Goal: Task Accomplishment & Management: Manage account settings

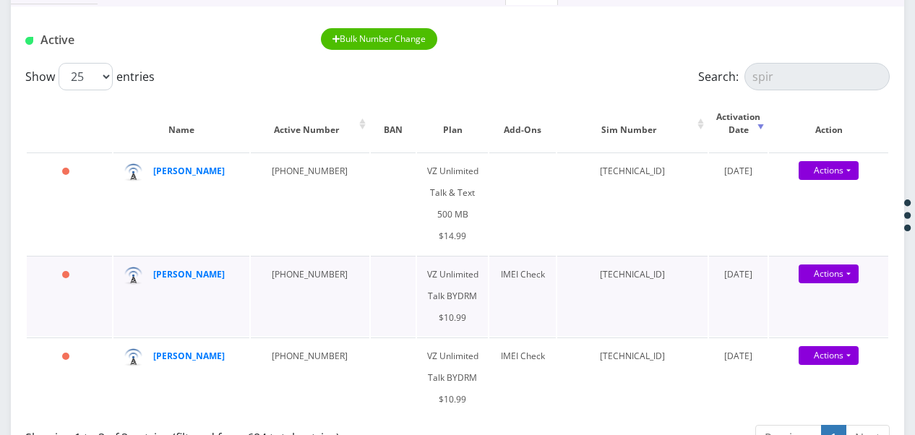
scroll to position [217, 0]
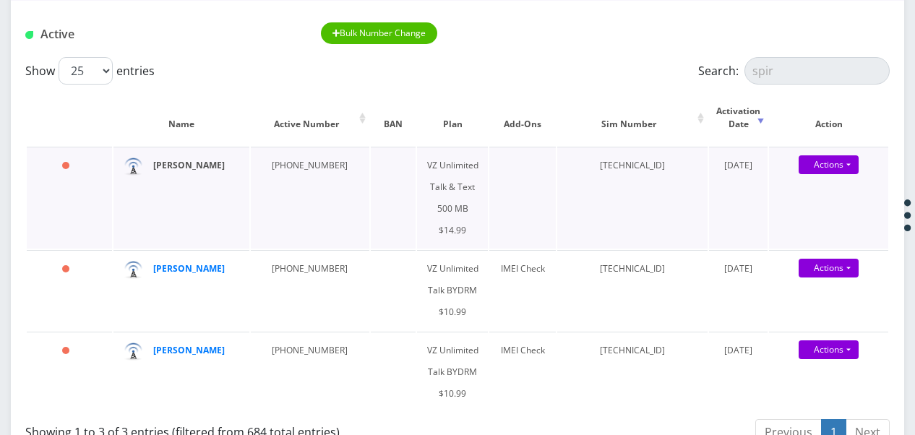
type input "spir"
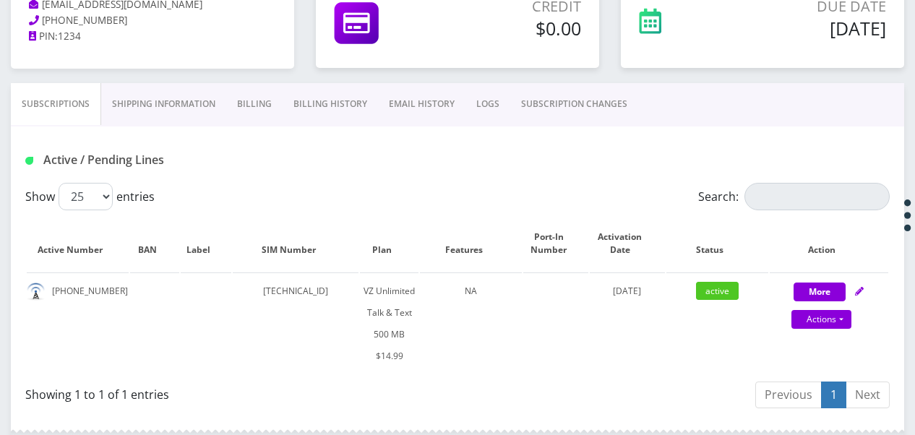
scroll to position [289, 0]
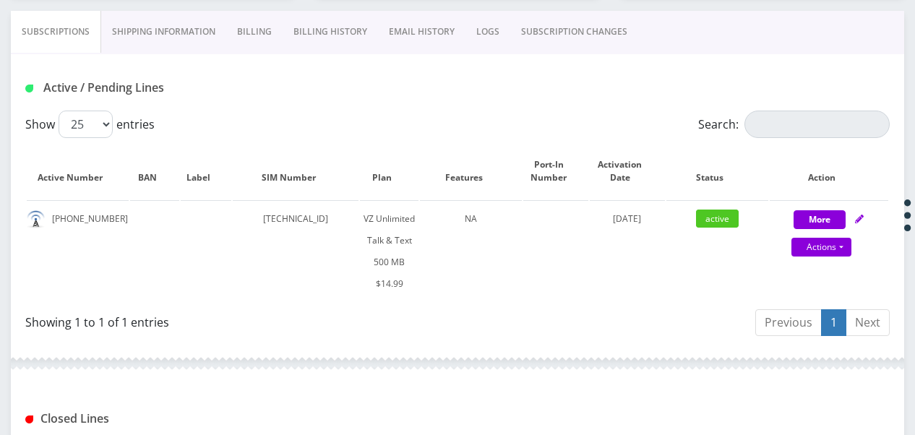
click at [257, 27] on link "Billing" at bounding box center [254, 32] width 56 height 42
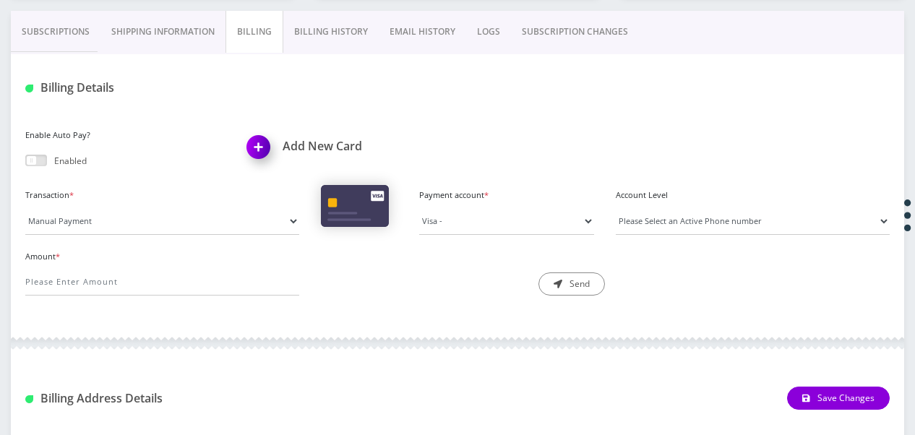
click at [59, 27] on link "Subscriptions" at bounding box center [56, 32] width 90 height 42
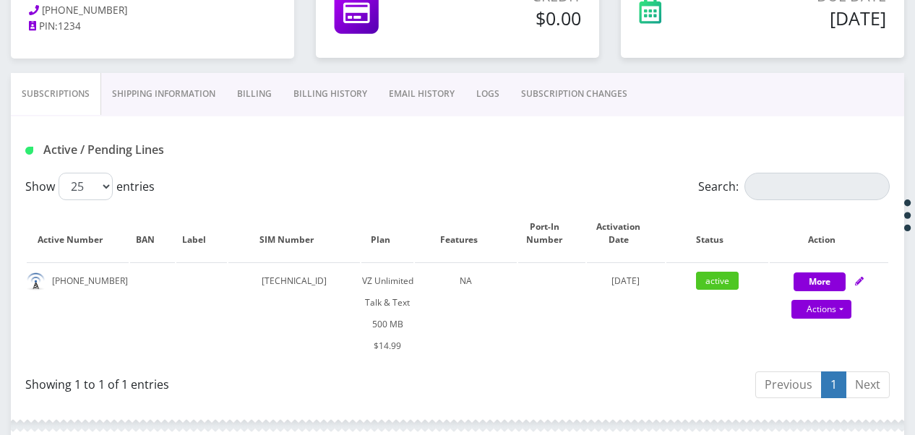
scroll to position [199, 0]
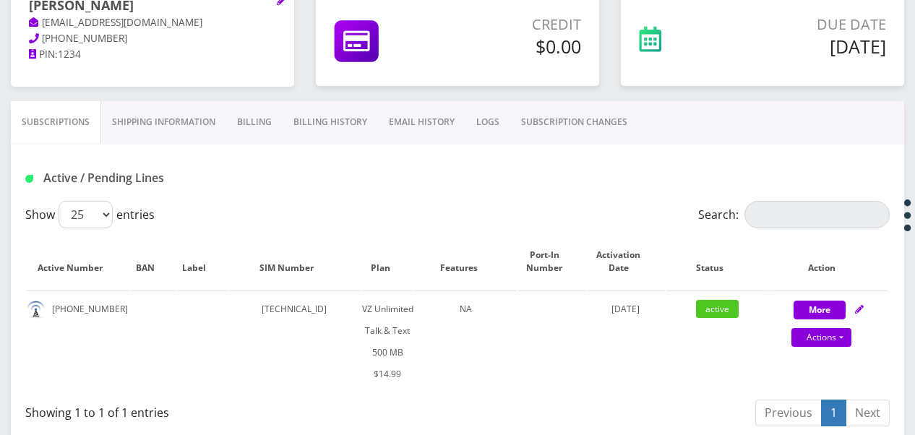
click at [269, 130] on link "Billing" at bounding box center [254, 122] width 56 height 42
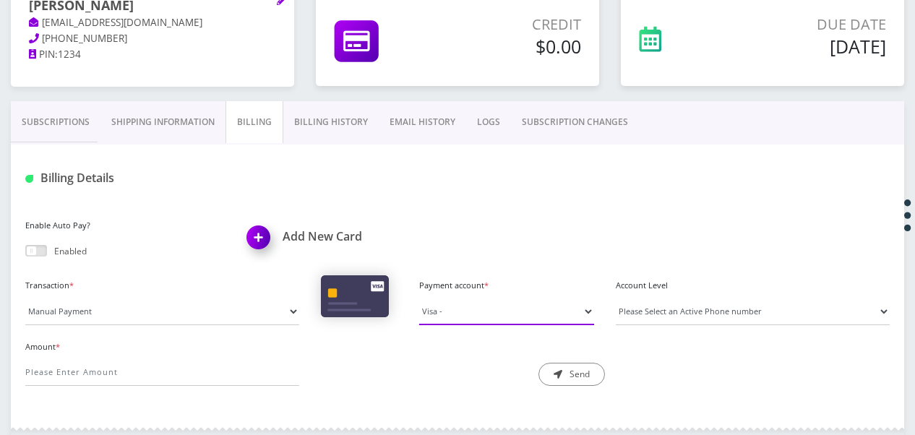
click at [487, 312] on select "Visa -" at bounding box center [506, 311] width 175 height 27
click at [419, 298] on select "Visa -" at bounding box center [506, 311] width 175 height 27
click at [281, 121] on link "Billing" at bounding box center [255, 122] width 58 height 42
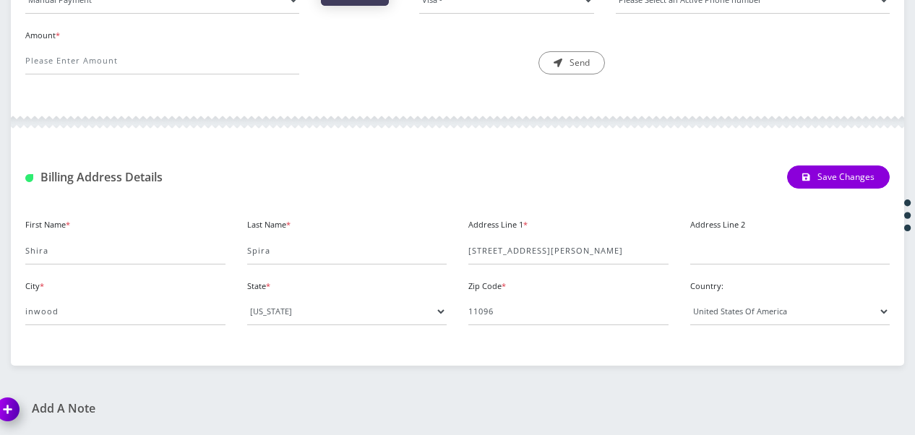
scroll to position [294, 0]
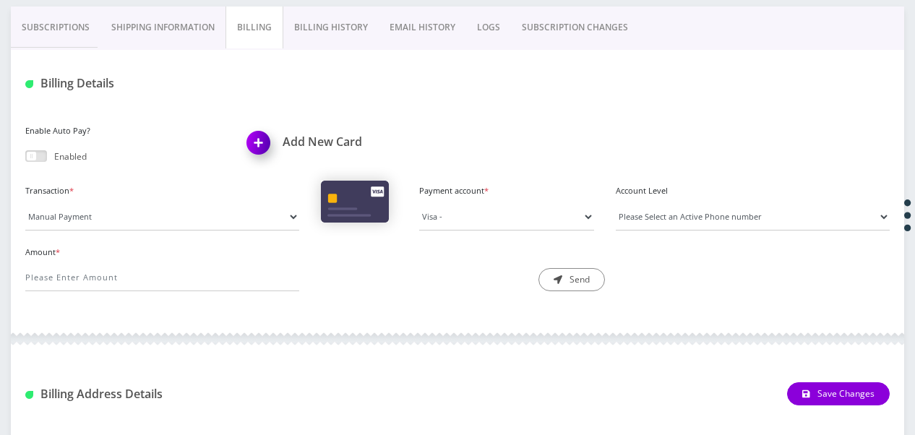
click at [184, 16] on link "Shipping Information" at bounding box center [163, 28] width 125 height 42
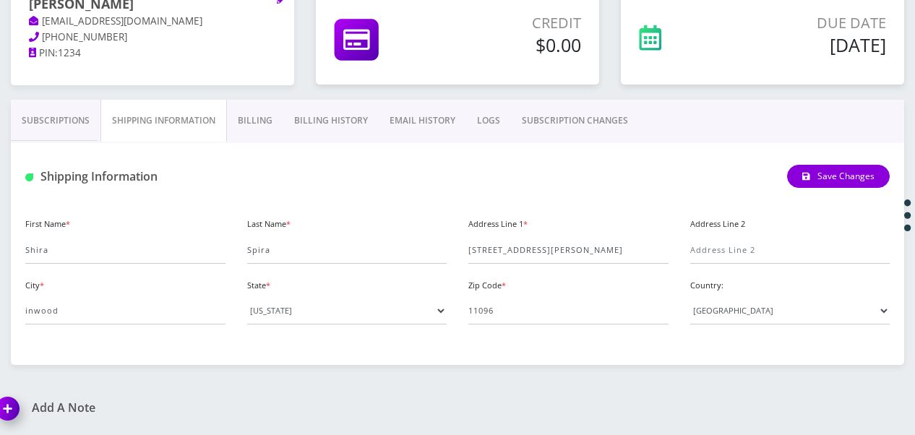
scroll to position [200, 0]
click at [243, 117] on link "Billing" at bounding box center [255, 122] width 56 height 42
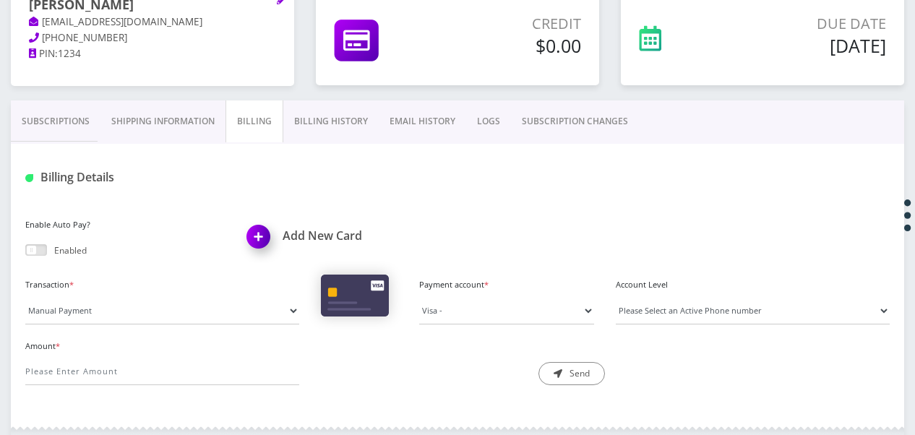
click at [318, 122] on link "Billing History" at bounding box center [330, 122] width 95 height 42
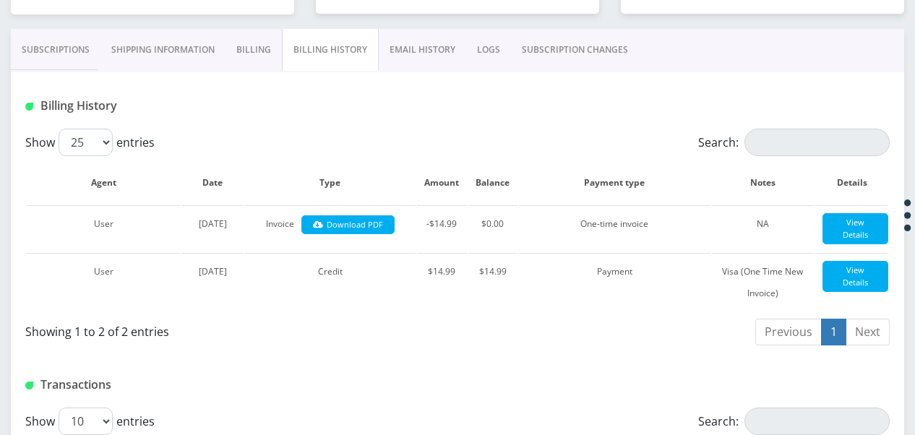
scroll to position [202, 0]
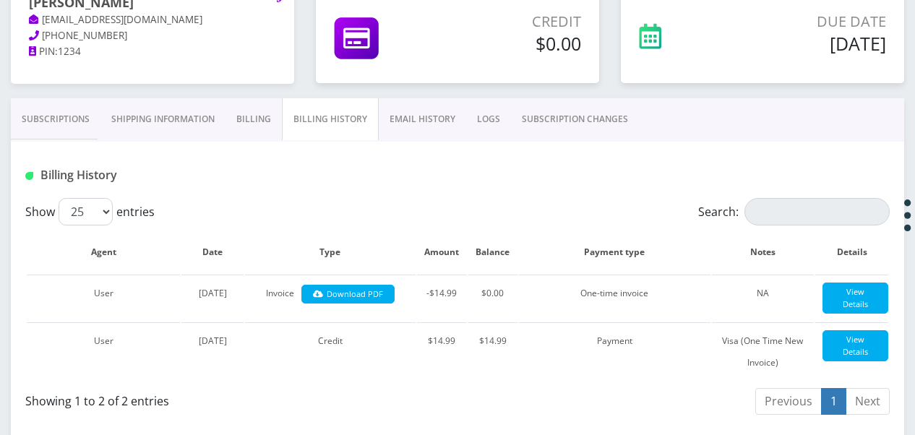
click at [256, 111] on link "Billing" at bounding box center [254, 119] width 56 height 42
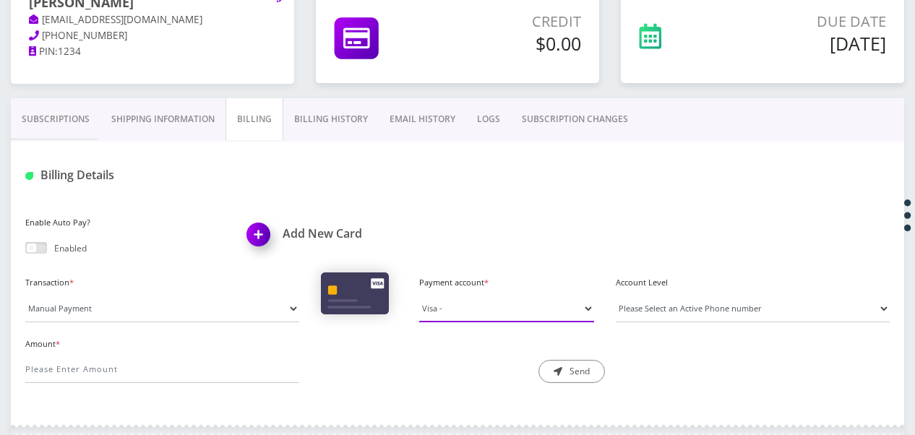
click at [464, 302] on select "Visa -" at bounding box center [506, 308] width 175 height 27
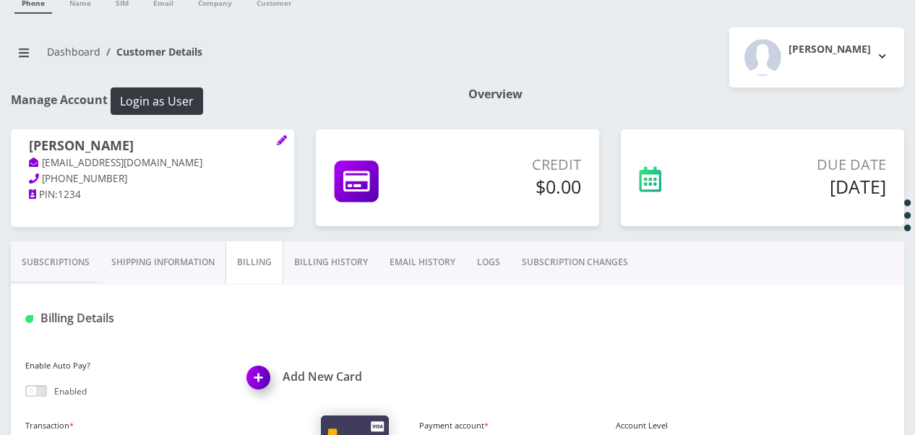
scroll to position [57, 0]
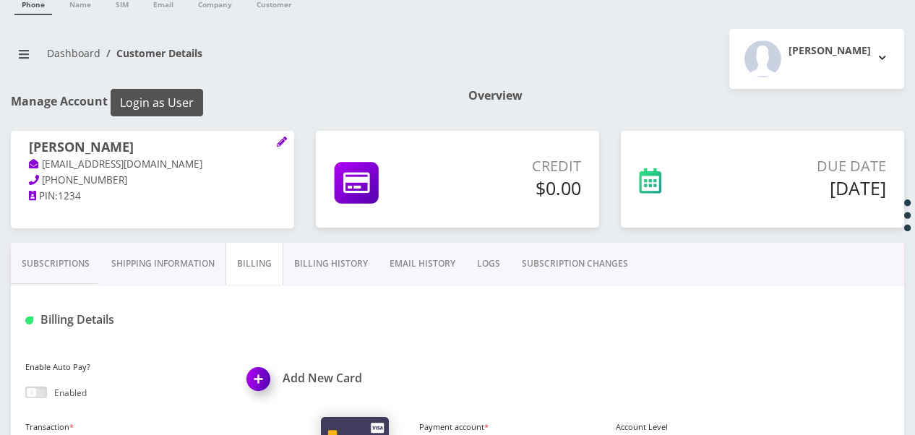
click at [188, 102] on button "Login as User" at bounding box center [157, 102] width 93 height 27
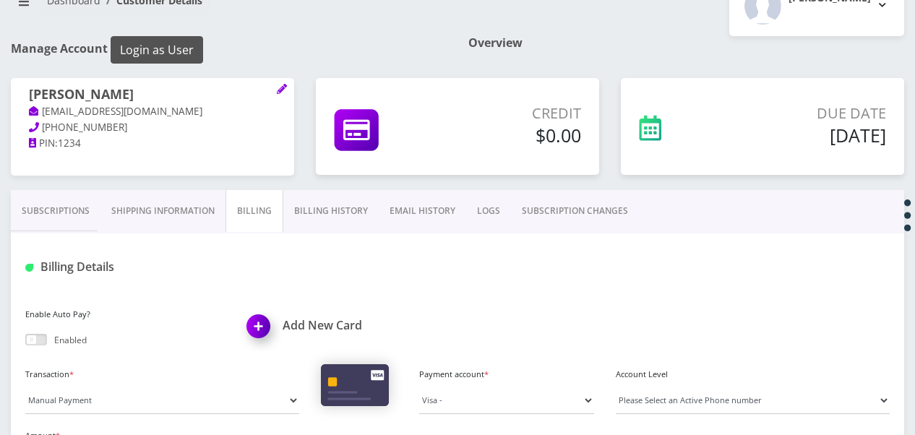
scroll to position [202, 0]
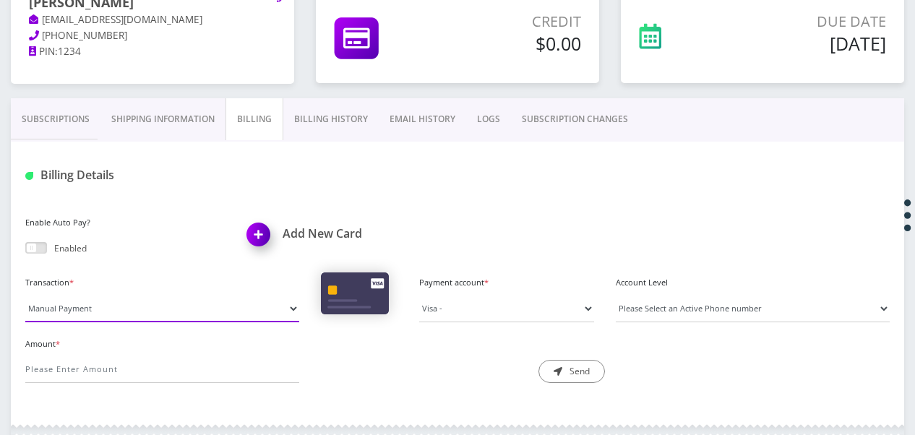
click at [166, 301] on select "Manual Payment Custom Charge Manual Credit Custom Invoice" at bounding box center [162, 308] width 274 height 27
select select "Custom Charge"
click at [25, 295] on select "Manual Payment Custom Charge Manual Credit Custom Invoice" at bounding box center [162, 308] width 274 height 27
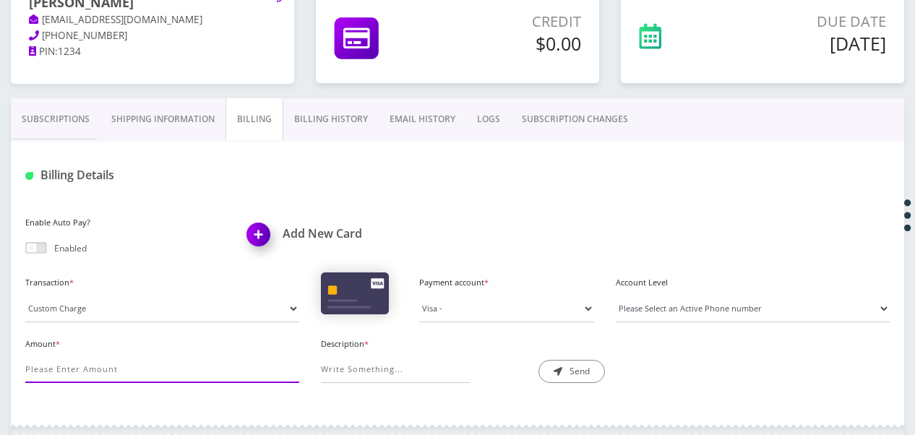
click at [176, 369] on input "Amount *" at bounding box center [162, 369] width 274 height 27
type input "31.50"
click at [389, 370] on input "Description *" at bounding box center [395, 369] width 149 height 27
type input "exception"
drag, startPoint x: 644, startPoint y: 309, endPoint x: 647, endPoint y: 321, distance: 12.8
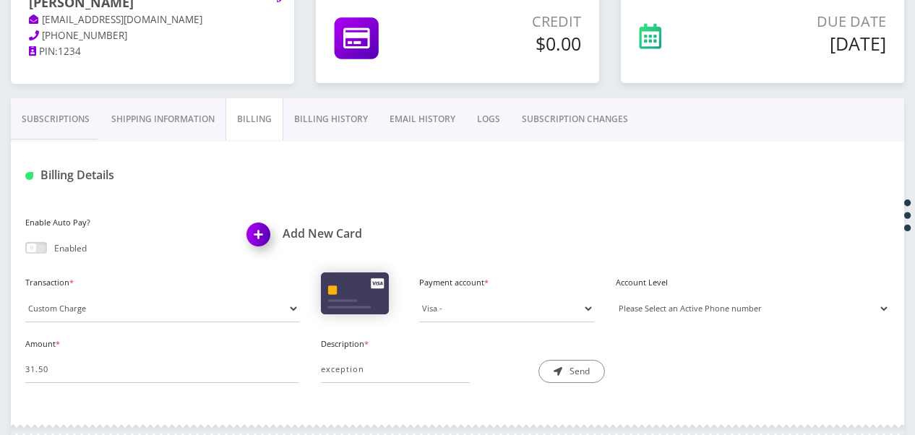
click at [644, 309] on select "Please Select an Active Phone number 5166728831" at bounding box center [753, 308] width 274 height 27
select select "205099"
click at [616, 295] on select "Please Select an Active Phone number 5166728831" at bounding box center [753, 308] width 274 height 27
drag, startPoint x: 320, startPoint y: 360, endPoint x: 218, endPoint y: 354, distance: 101.4
click at [218, 354] on div "Amount * 31.50 Description * exception Send" at bounding box center [457, 364] width 887 height 61
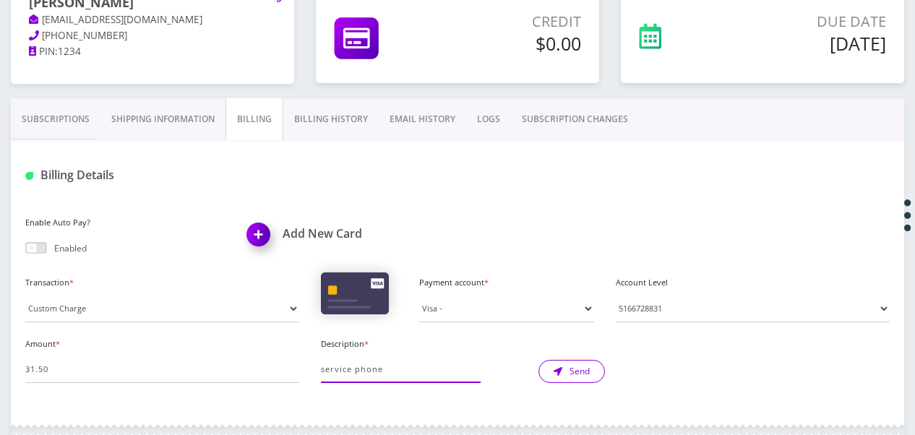
type input "service phone"
click at [573, 369] on button "Send" at bounding box center [572, 371] width 67 height 23
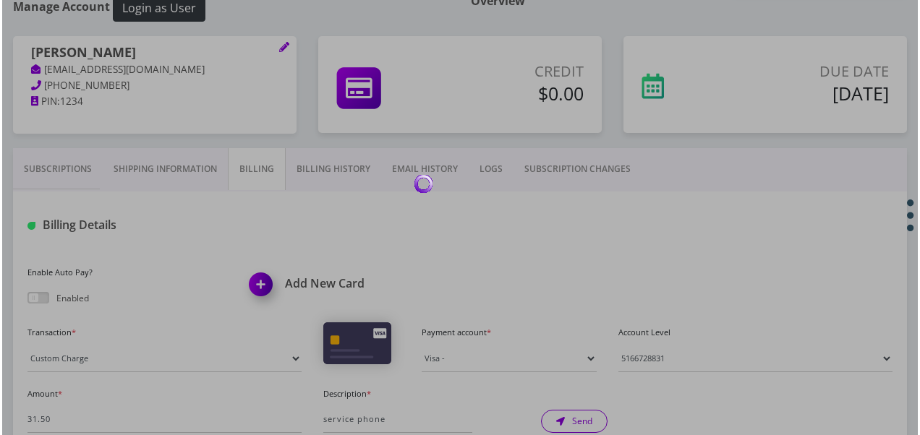
scroll to position [129, 0]
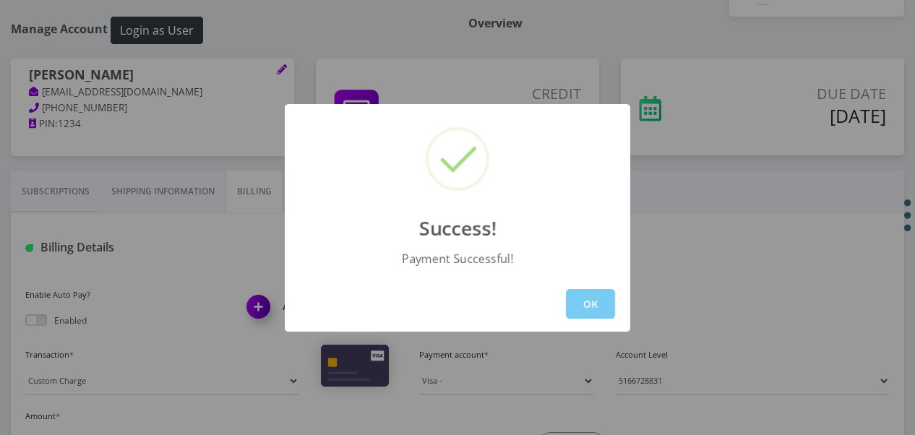
click at [602, 297] on button "OK" at bounding box center [590, 304] width 49 height 30
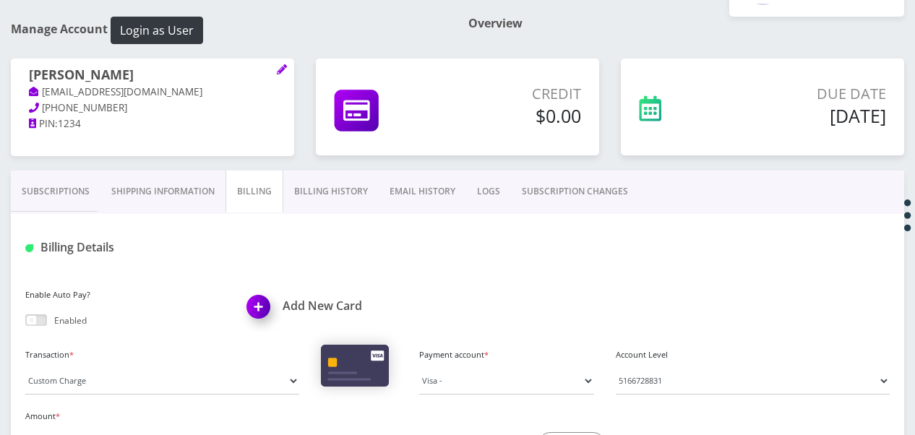
drag, startPoint x: 71, startPoint y: 182, endPoint x: 121, endPoint y: 194, distance: 51.2
click at [71, 182] on link "Subscriptions" at bounding box center [56, 192] width 90 height 42
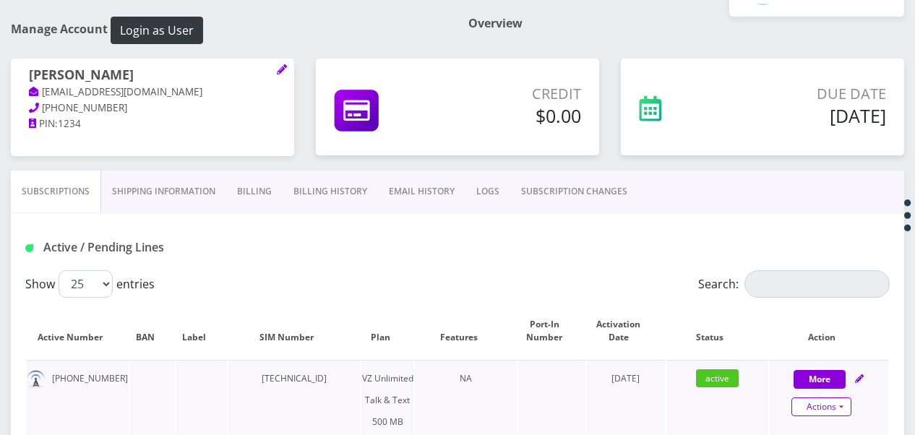
click at [841, 407] on link "Actions" at bounding box center [822, 407] width 60 height 19
select select "399"
click at [821, 362] on link "Get Usage" at bounding box center [841, 360] width 119 height 22
select select "399"
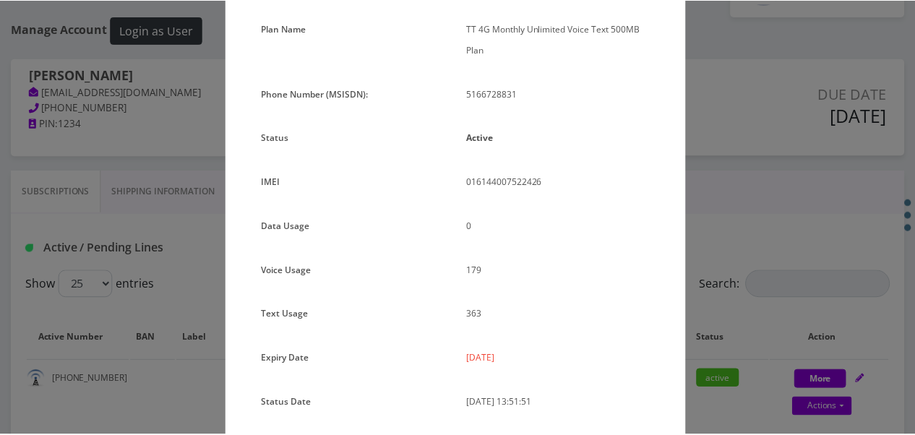
scroll to position [198, 0]
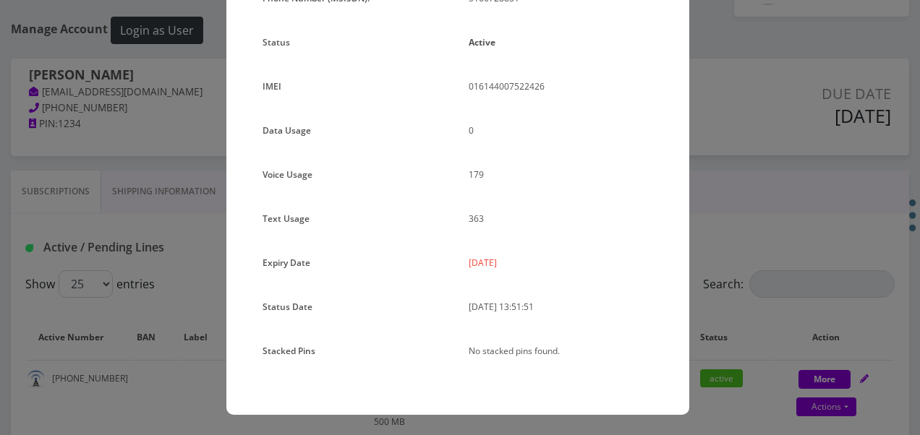
click at [709, 244] on div "× Subscription Info Plan Name TT 4G Monthly Unlimited Voice Text 500MB Plan Pho…" at bounding box center [460, 217] width 920 height 435
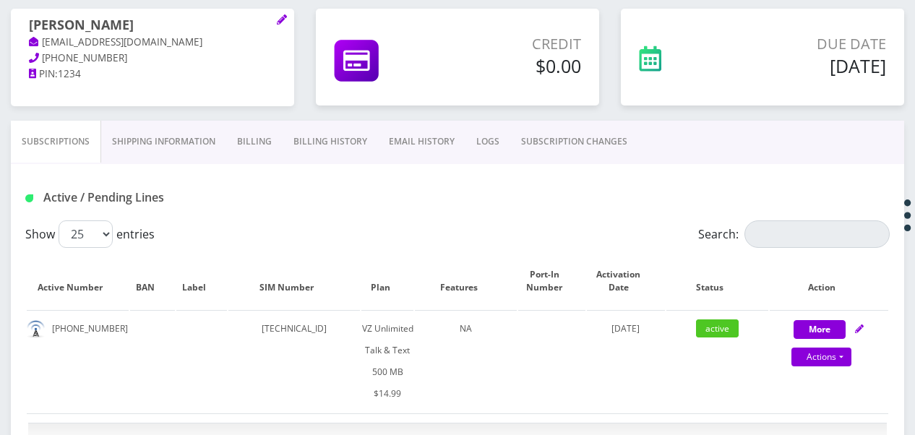
scroll to position [202, 0]
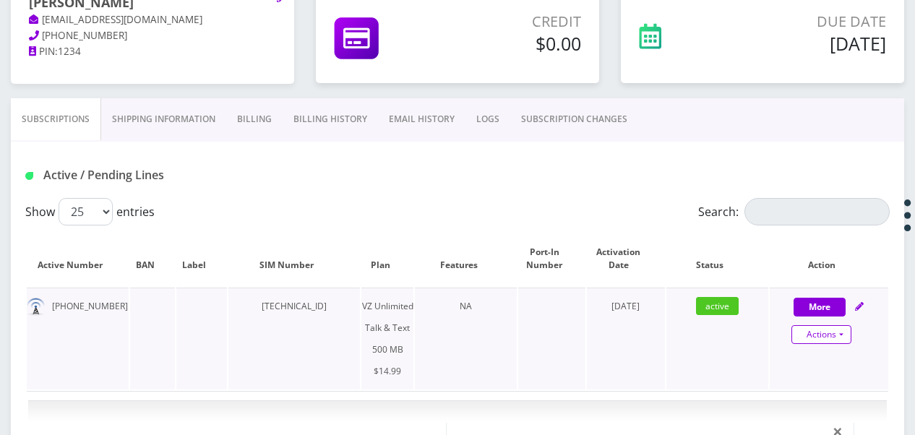
click at [843, 329] on link "Actions" at bounding box center [822, 334] width 60 height 19
click at [800, 366] on link "Close" at bounding box center [841, 362] width 119 height 22
type input "08/19/2025"
select select "399"
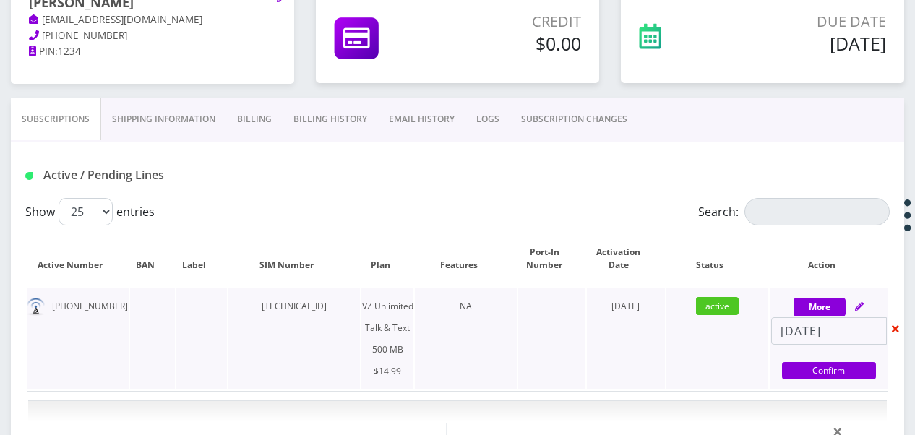
click at [800, 366] on link "Confirm" at bounding box center [829, 370] width 94 height 17
select select "399"
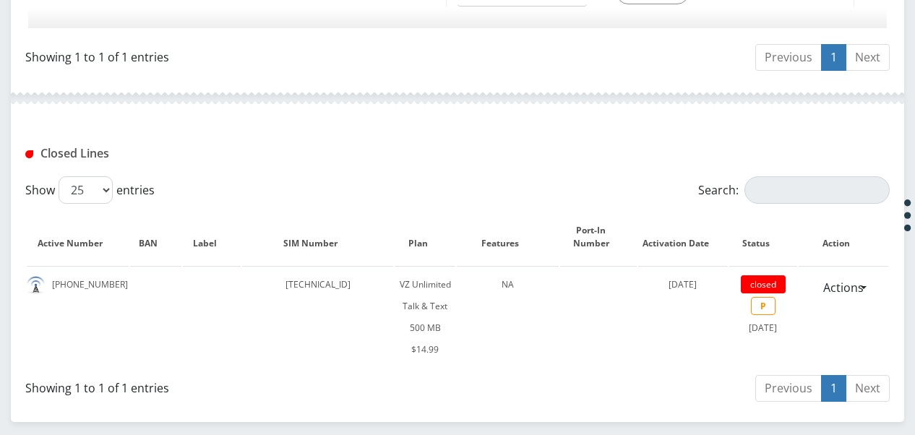
scroll to position [1140, 0]
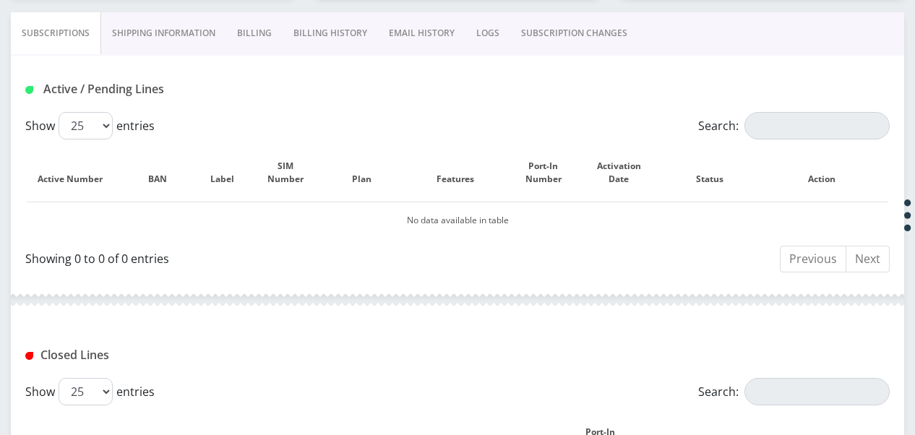
scroll to position [289, 0]
